Goal: Task Accomplishment & Management: Use online tool/utility

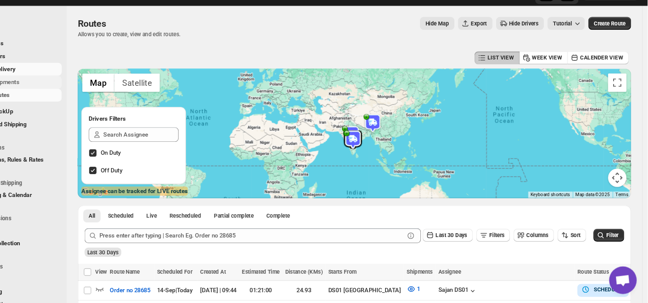
click at [59, 94] on span "Shipments" at bounding box center [65, 95] width 64 height 9
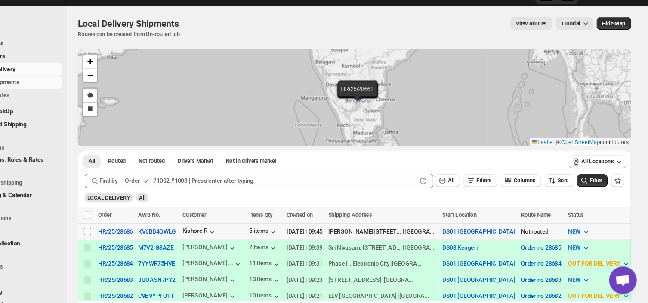
click at [120, 235] on input "Select shipment" at bounding box center [122, 235] width 7 height 7
checkbox input "true"
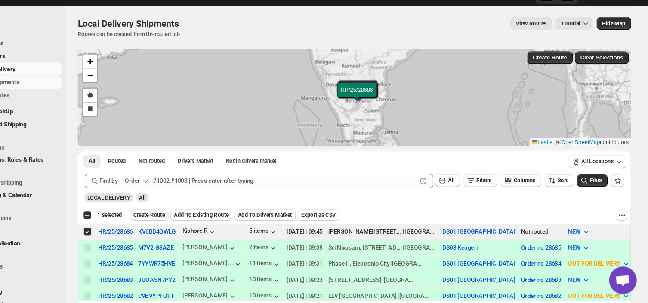
click at [182, 221] on span "Create Route" at bounding box center [181, 219] width 30 height 7
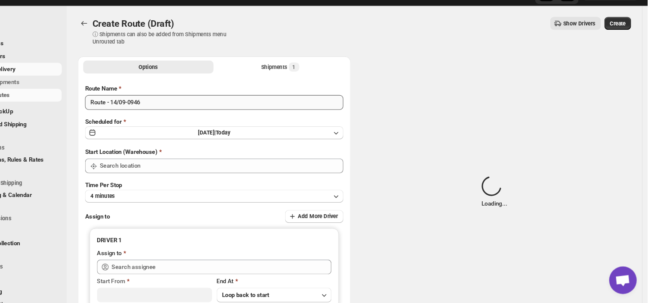
type input "DS01 [GEOGRAPHIC_DATA]"
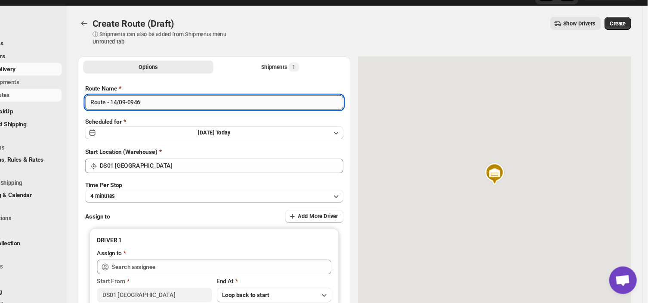
click at [179, 110] on input "Route - 14/09-0946" at bounding box center [241, 115] width 242 height 14
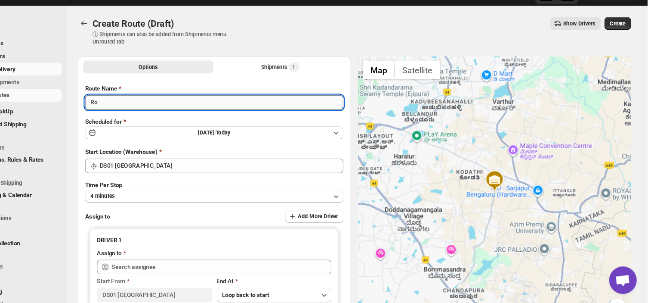
type input "R"
type input "Order no 28686"
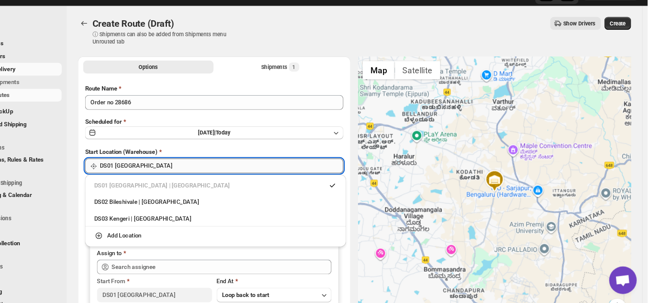
click at [179, 170] on input "DS01 [GEOGRAPHIC_DATA]" at bounding box center [248, 174] width 229 height 14
click at [152, 223] on div "DS03 Kengeri | [GEOGRAPHIC_DATA]" at bounding box center [243, 223] width 228 height 9
type input "DS03 Kengeri"
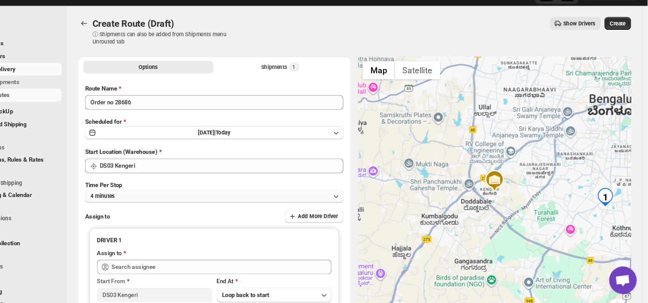
click at [183, 204] on button "4 minutes" at bounding box center [241, 202] width 242 height 12
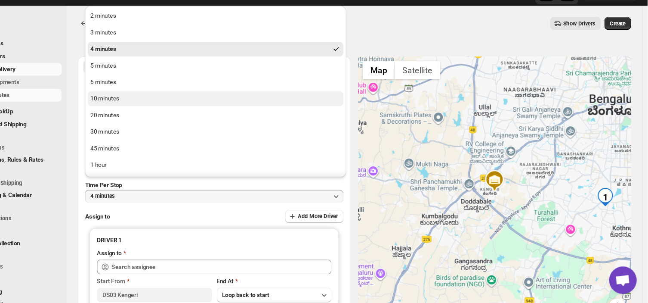
click at [148, 108] on div "10 minutes" at bounding box center [139, 111] width 27 height 9
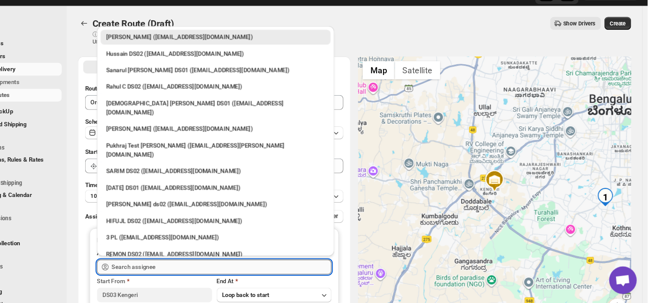
click at [195, 268] on input "text" at bounding box center [248, 269] width 206 height 14
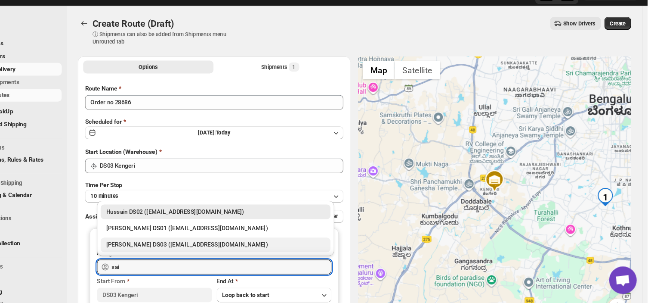
click at [183, 248] on div "[PERSON_NAME] DS03 ([EMAIL_ADDRESS][DOMAIN_NAME])" at bounding box center [242, 248] width 205 height 9
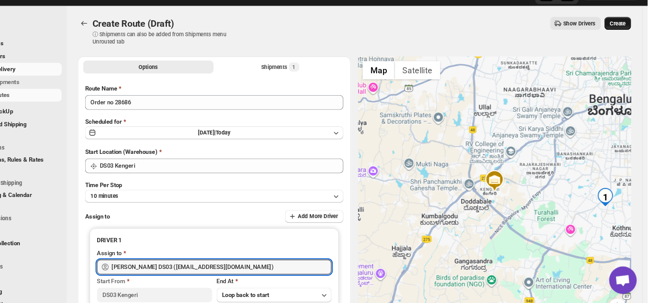
type input "[PERSON_NAME] DS03 ([EMAIL_ADDRESS][DOMAIN_NAME])"
click at [624, 38] on span "Create" at bounding box center [620, 40] width 15 height 7
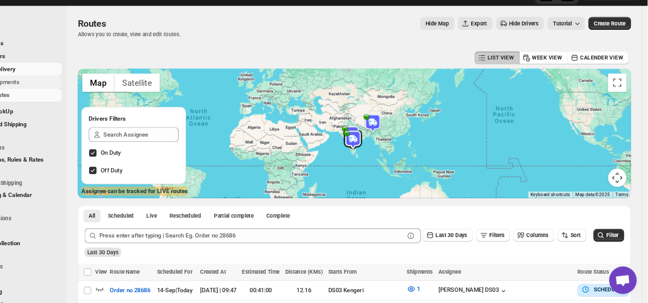
click at [74, 93] on span "Shipments" at bounding box center [65, 95] width 64 height 9
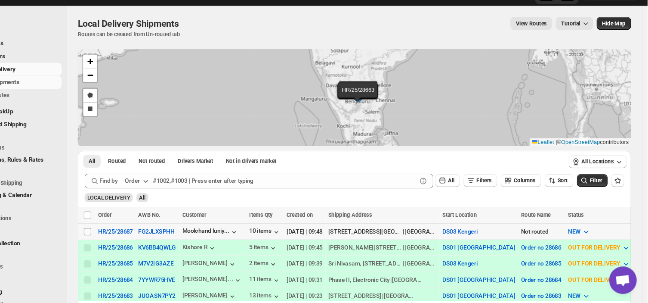
click at [121, 233] on input "Select shipment" at bounding box center [122, 235] width 7 height 7
checkbox input "true"
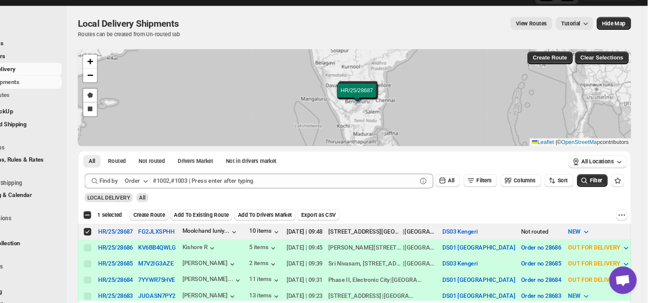
click at [182, 216] on span "Create Route" at bounding box center [181, 219] width 30 height 7
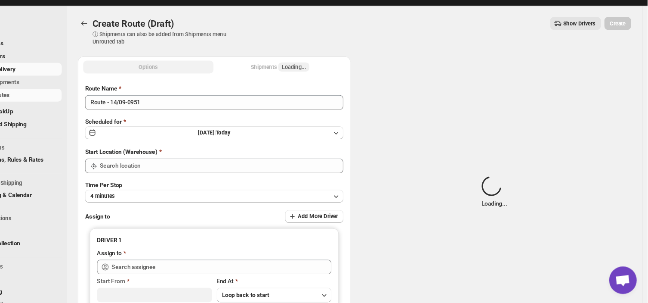
type input "DS03 Kengeri"
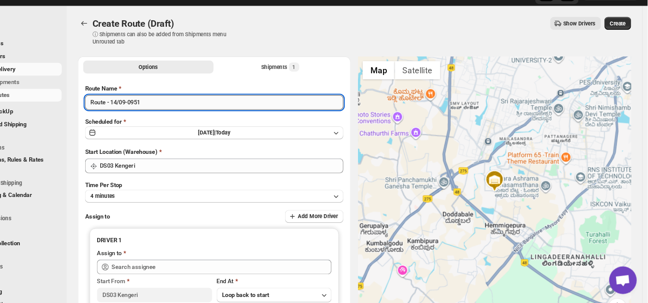
click at [176, 111] on input "Route - 14/09-0951" at bounding box center [241, 115] width 242 height 14
type input "R"
type input "Order no 28687"
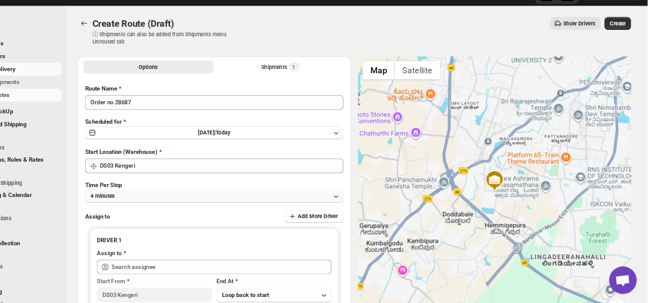
click at [165, 202] on button "4 minutes" at bounding box center [241, 202] width 242 height 12
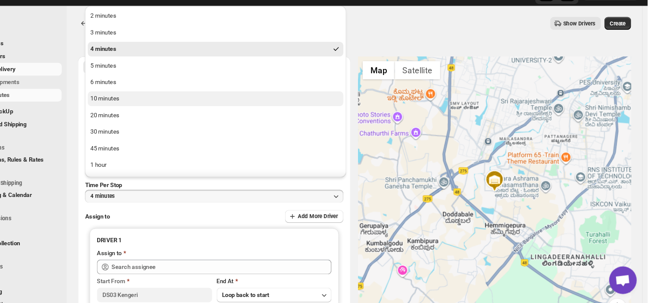
click at [141, 110] on div "10 minutes" at bounding box center [139, 111] width 27 height 9
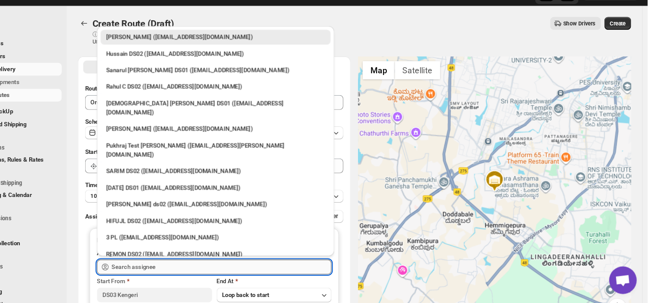
click at [198, 268] on input "text" at bounding box center [248, 269] width 206 height 14
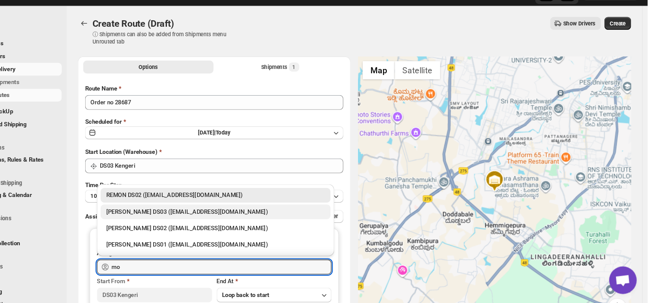
click at [205, 213] on div "[PERSON_NAME] DS03 ([EMAIL_ADDRESS][DOMAIN_NAME])" at bounding box center [242, 217] width 205 height 9
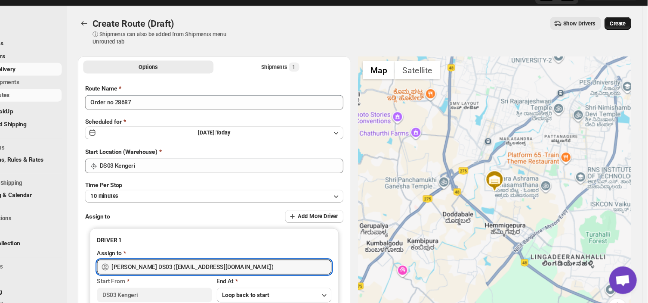
type input "[PERSON_NAME] DS03 ([EMAIL_ADDRESS][DOMAIN_NAME])"
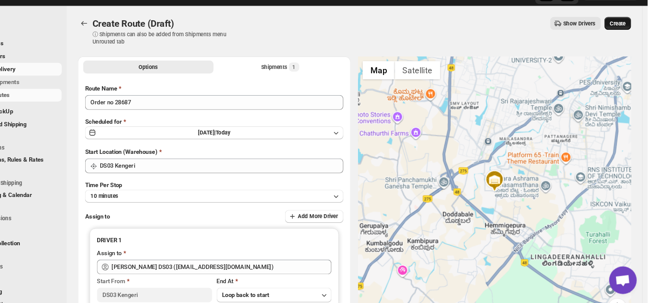
click at [622, 41] on span "Create" at bounding box center [620, 40] width 15 height 7
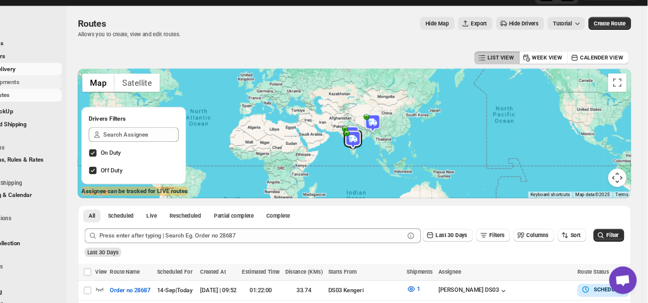
click at [67, 95] on span "Shipments" at bounding box center [65, 95] width 64 height 9
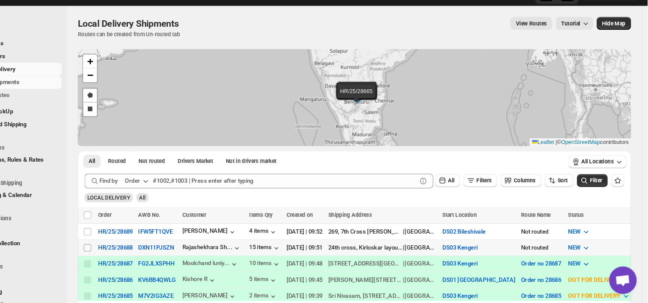
click at [126, 250] on span at bounding box center [123, 251] width 8 height 8
click at [126, 250] on input "Select shipment" at bounding box center [122, 250] width 7 height 7
click at [123, 249] on input "Select shipment" at bounding box center [122, 250] width 7 height 7
checkbox input "true"
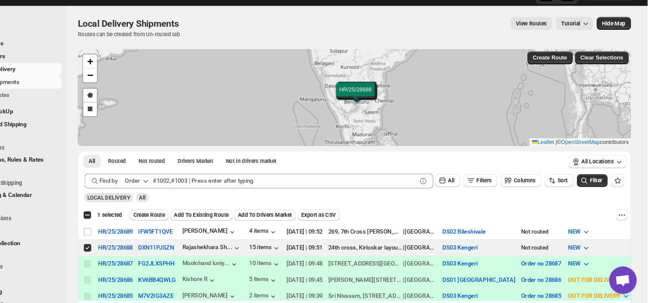
click at [184, 219] on span "Create Route" at bounding box center [181, 219] width 30 height 7
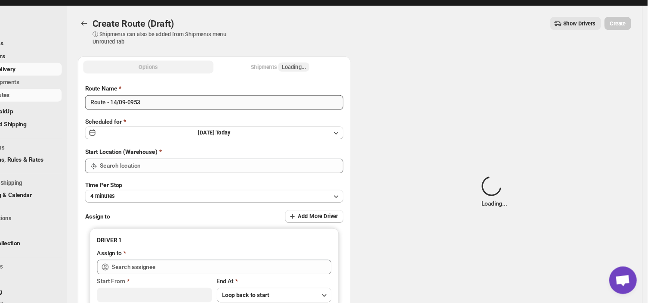
type input "DS03 Kengeri"
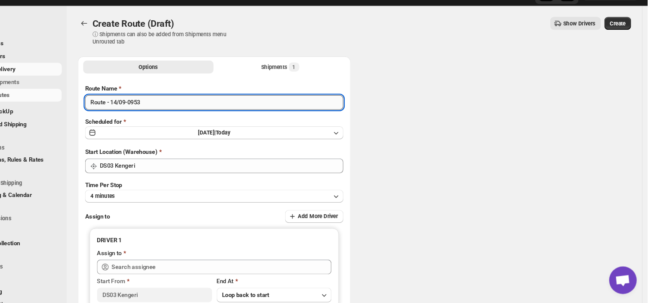
click at [175, 112] on input "Route - 14/09-0953" at bounding box center [241, 115] width 242 height 14
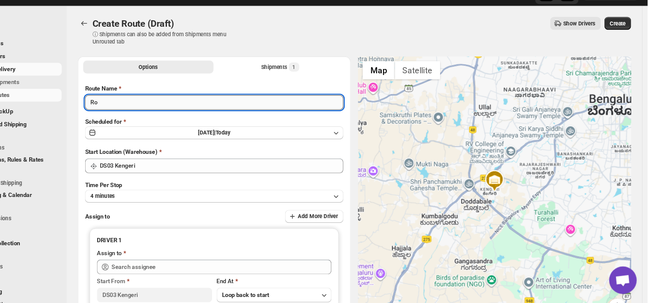
type input "R"
type input "Order no 28688"
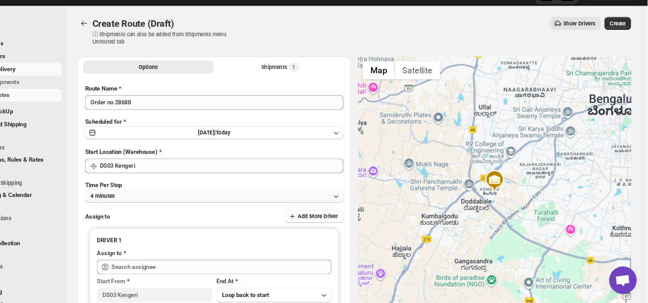
click at [158, 202] on button "4 minutes" at bounding box center [241, 202] width 242 height 12
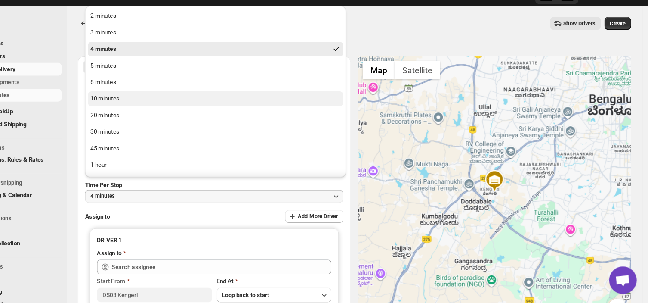
click at [147, 108] on div "10 minutes" at bounding box center [139, 111] width 27 height 9
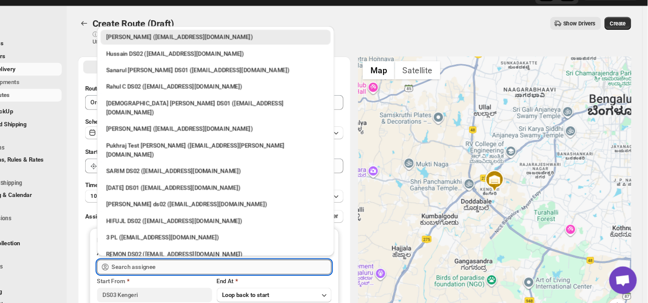
click at [194, 267] on input "text" at bounding box center [248, 269] width 206 height 14
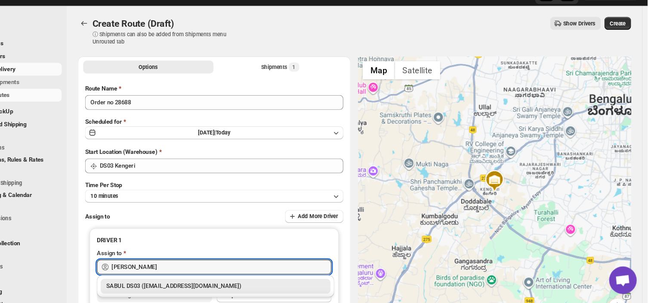
click at [201, 286] on div "SABUL DS03 ([EMAIL_ADDRESS][DOMAIN_NAME])" at bounding box center [242, 286] width 205 height 9
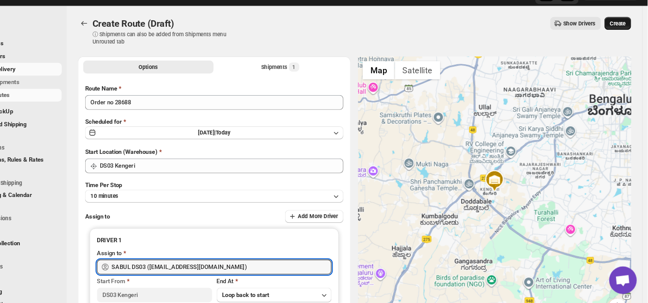
type input "SABUL DS03 ([EMAIL_ADDRESS][DOMAIN_NAME])"
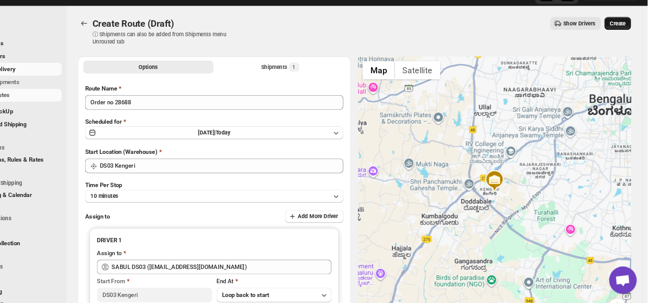
click at [625, 36] on button "Create" at bounding box center [620, 40] width 25 height 12
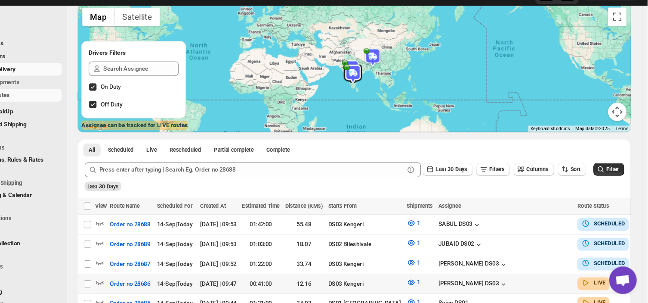
scroll to position [69, 0]
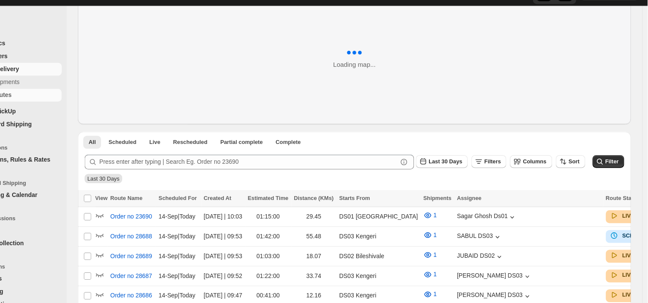
scroll to position [69, 0]
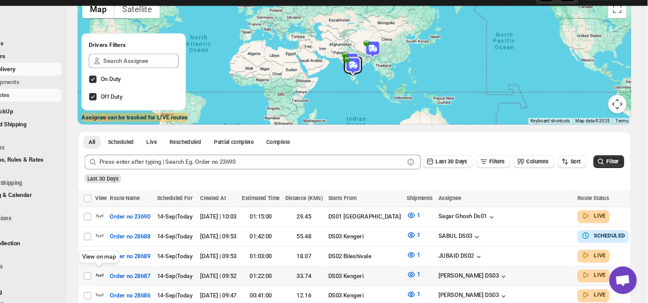
click at [133, 277] on icon "button" at bounding box center [134, 276] width 9 height 9
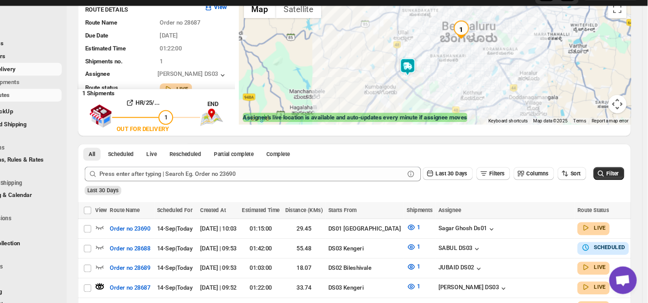
click at [426, 78] on img at bounding box center [422, 81] width 17 height 17
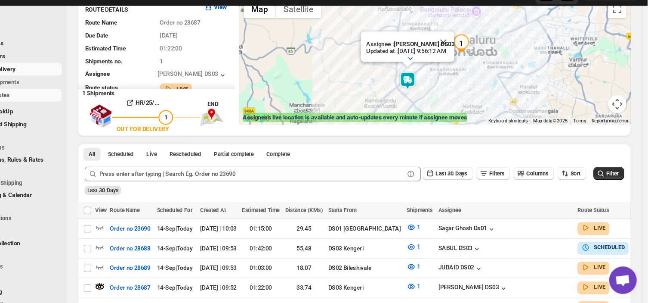
click at [422, 94] on img at bounding box center [422, 94] width 17 height 17
